Goal: Task Accomplishment & Management: Complete application form

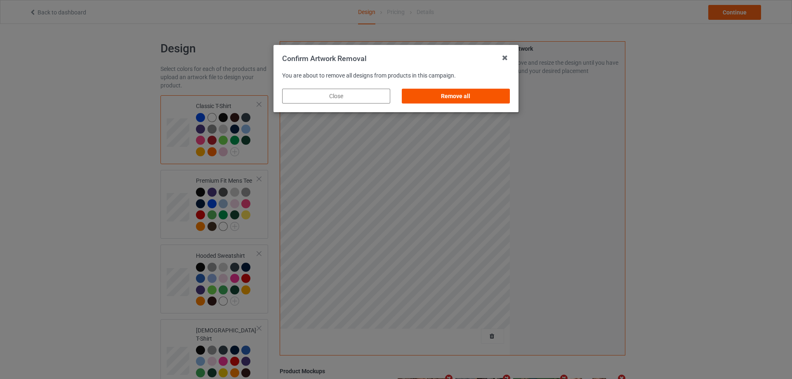
click at [474, 92] on div "Remove all" at bounding box center [456, 96] width 108 height 15
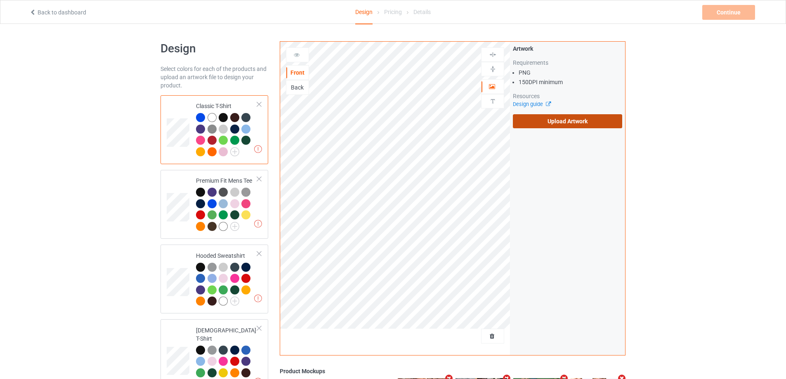
click at [550, 118] on label "Upload Artwork" at bounding box center [567, 121] width 109 height 14
click at [0, 0] on input "Upload Artwork" at bounding box center [0, 0] width 0 height 0
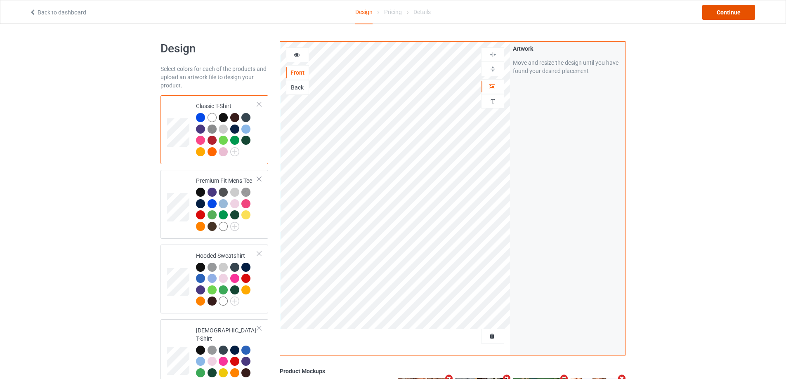
click at [728, 17] on div "Continue" at bounding box center [728, 12] width 53 height 15
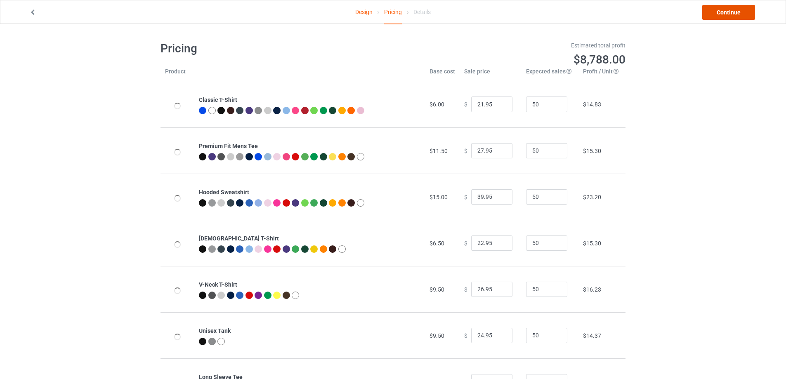
click at [728, 17] on link "Continue" at bounding box center [728, 12] width 53 height 15
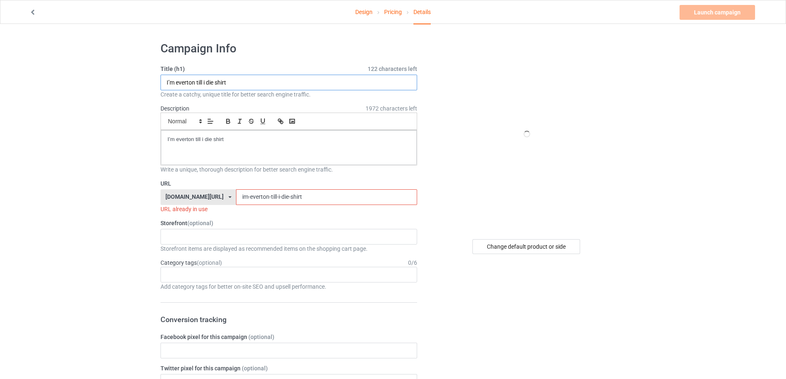
paste input "We Have Nothing to Fear But [PERSON_NAME]"
type input "We Have Nothing to Fear But [PERSON_NAME] shirt"
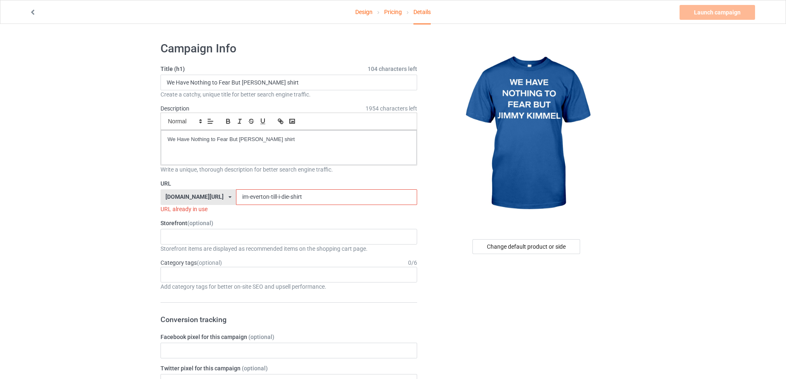
paste input "we-have-nothing-to-fear-but-[PERSON_NAME]"
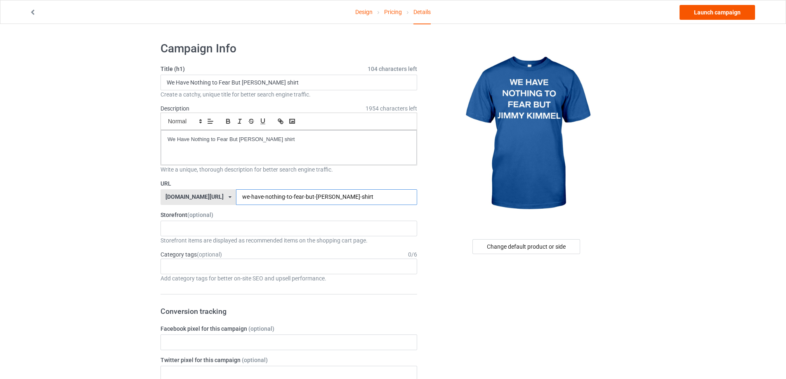
type input "we-have-nothing-to-fear-but-[PERSON_NAME]-shirt"
click at [716, 15] on link "Launch campaign" at bounding box center [716, 12] width 75 height 15
